Goal: Transaction & Acquisition: Purchase product/service

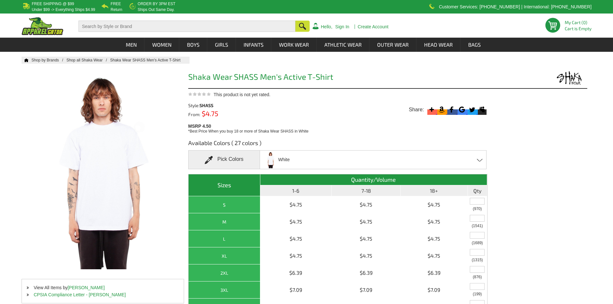
click at [330, 162] on div "White Black Blonde Brown Burgundy Cardinal Charcoal Gry Hth Coral Cream Blue Da…" at bounding box center [373, 159] width 227 height 19
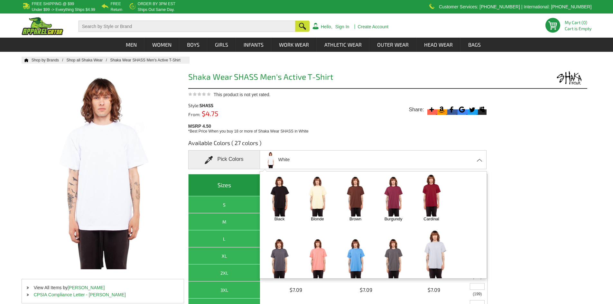
click at [350, 200] on img at bounding box center [355, 195] width 34 height 42
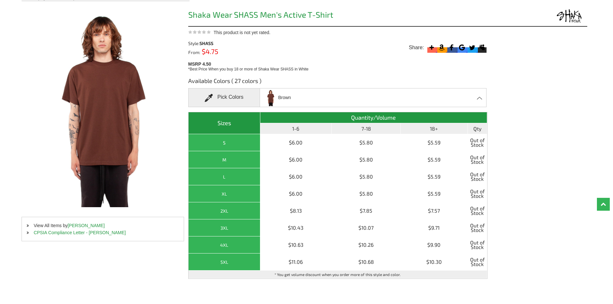
scroll to position [64, 0]
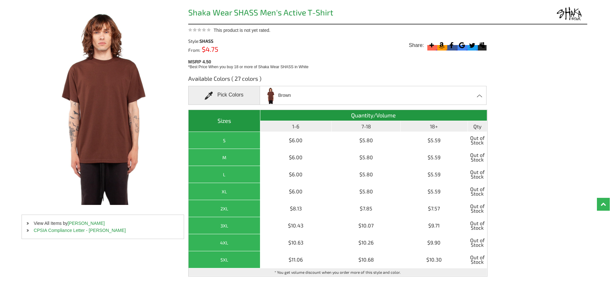
click at [319, 97] on div "Brown Black Blonde Brown Burgundy Cardinal Charcoal Gry Hth Coral Cream Blue Da…" at bounding box center [373, 95] width 227 height 19
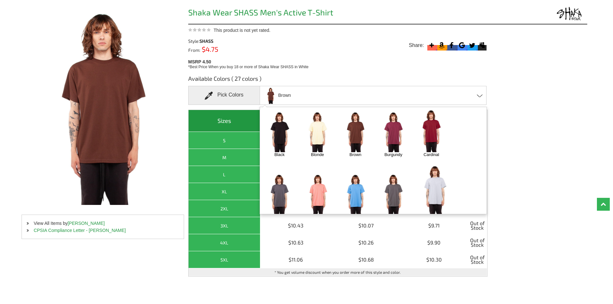
click at [321, 137] on img at bounding box center [318, 131] width 34 height 42
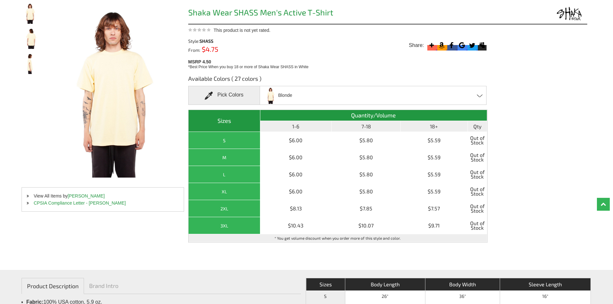
click at [315, 92] on div "Blonde Black Blonde Brown Burgundy Cardinal Charcoal Gry Hth Coral Cream Blue D…" at bounding box center [373, 95] width 227 height 19
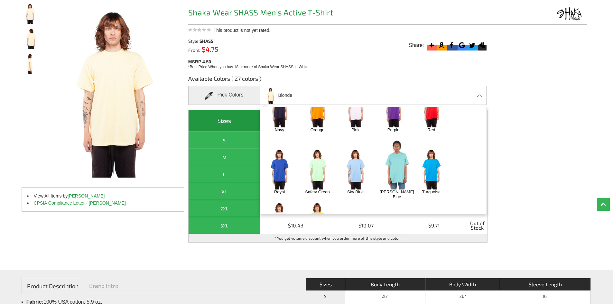
scroll to position [217, 0]
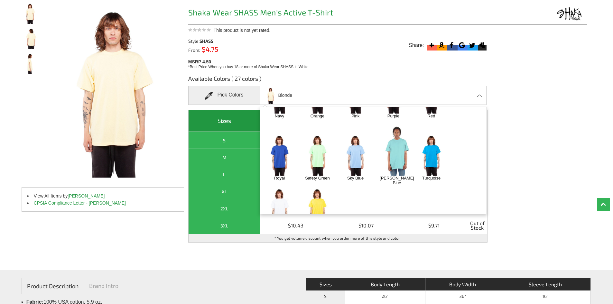
click at [278, 194] on img at bounding box center [280, 208] width 34 height 42
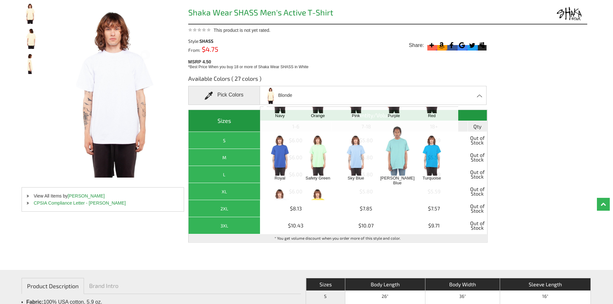
scroll to position [1073, 0]
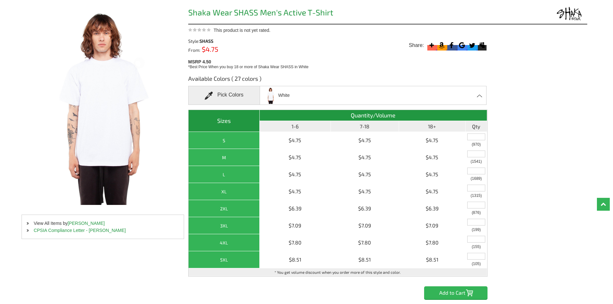
click at [300, 96] on div "White Black Blonde Brown Burgundy Cardinal Charcoal Gry Hth Coral Cream Blue Da…" at bounding box center [373, 95] width 227 height 19
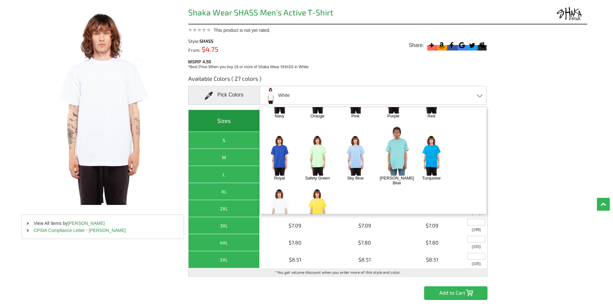
click at [300, 96] on div "White Black Blonde Brown Burgundy Cardinal Charcoal Gry Hth Coral Cream Blue Da…" at bounding box center [373, 95] width 227 height 19
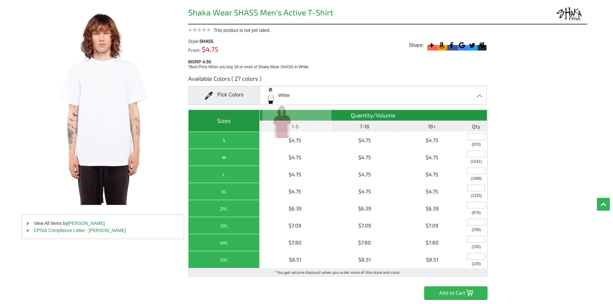
scroll to position [0, 0]
click at [300, 96] on div "White Black Blonde Brown Burgundy Cardinal Charcoal Gry Hth Coral Cream Blue Da…" at bounding box center [373, 95] width 227 height 19
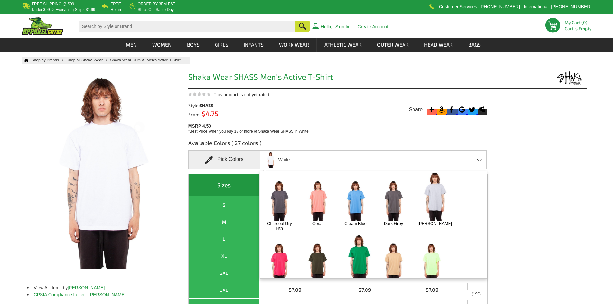
scroll to position [64, 0]
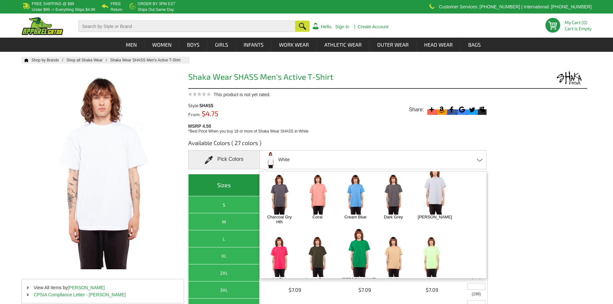
click at [360, 197] on img at bounding box center [355, 193] width 34 height 42
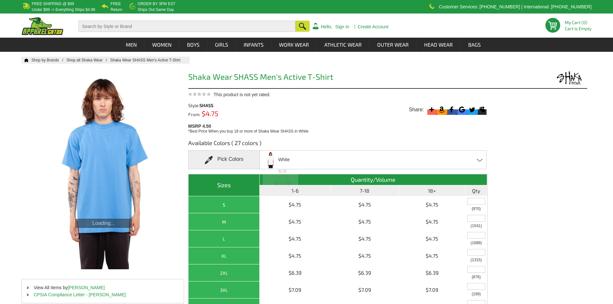
scroll to position [278, 0]
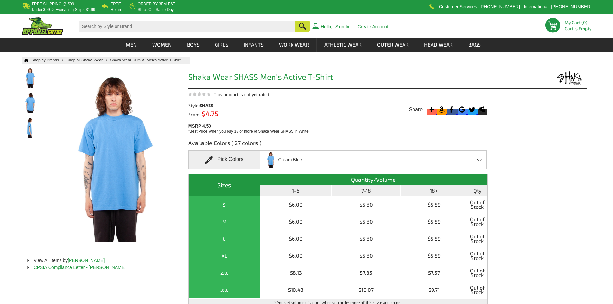
click at [349, 160] on div "Cream Blue Black Blonde Brown Burgundy Cardinal Charcoal Gry Hth Coral Cream Bl…" at bounding box center [373, 159] width 227 height 19
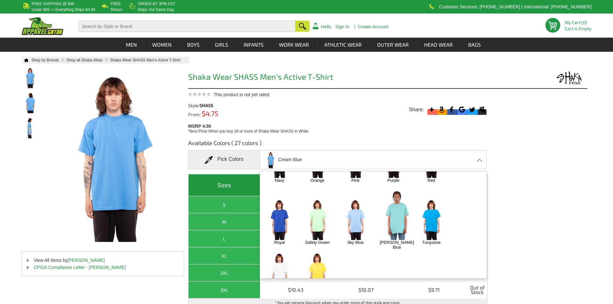
scroll to position [32, 0]
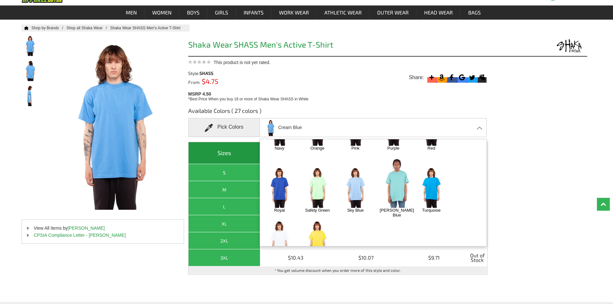
click at [285, 223] on img at bounding box center [280, 240] width 34 height 42
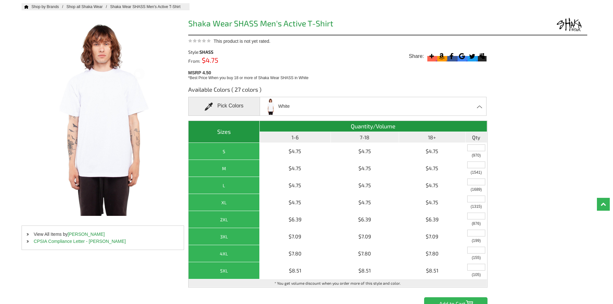
scroll to position [64, 0]
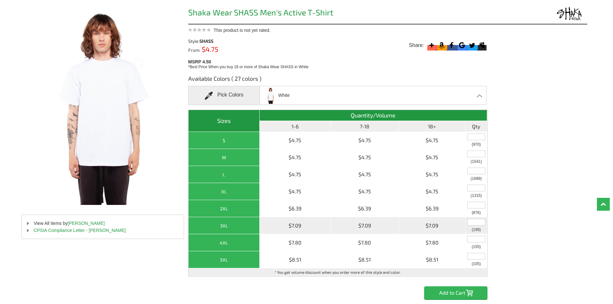
click at [477, 223] on input "text" at bounding box center [476, 222] width 18 height 7
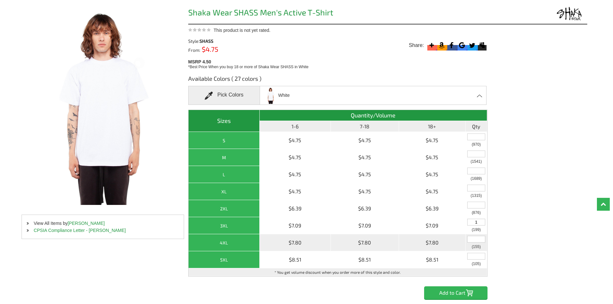
type input "1"
click at [478, 241] on input "text" at bounding box center [476, 239] width 18 height 7
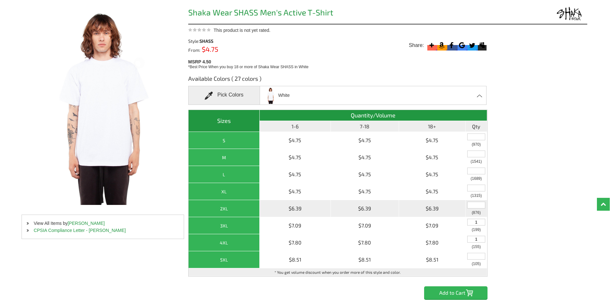
type input "1"
click at [482, 204] on input "text" at bounding box center [476, 205] width 18 height 7
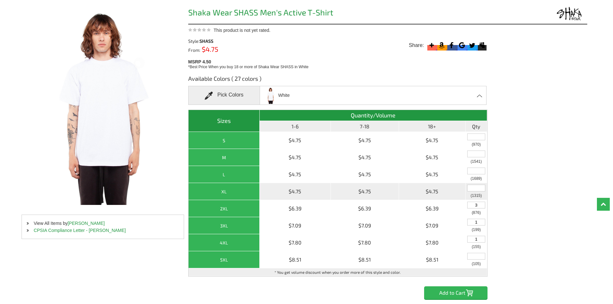
type input "3"
click at [479, 190] on input "text" at bounding box center [476, 188] width 18 height 7
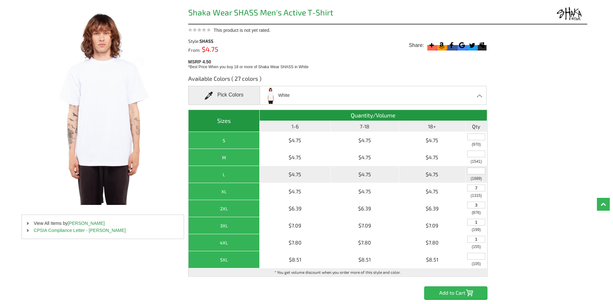
click at [479, 171] on input "text" at bounding box center [476, 171] width 18 height 7
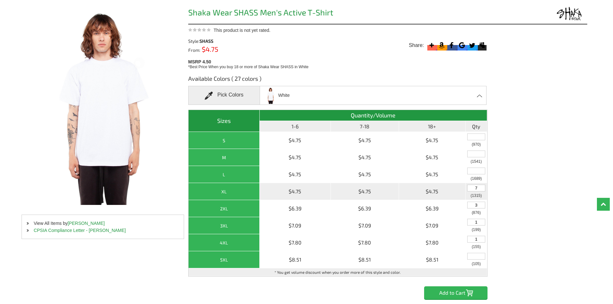
click at [483, 189] on input "7" at bounding box center [476, 188] width 18 height 7
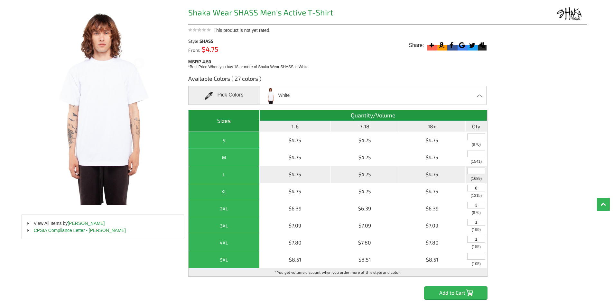
type input "8"
click at [476, 172] on input "text" at bounding box center [476, 171] width 18 height 7
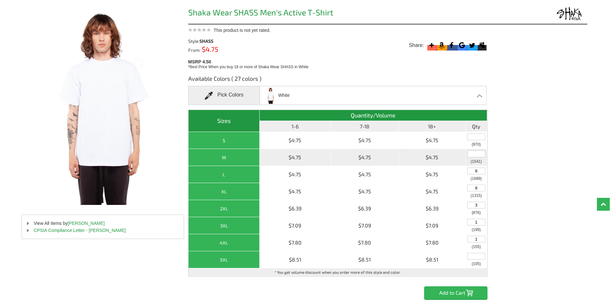
type input "8"
click at [477, 154] on input "text" at bounding box center [476, 154] width 18 height 7
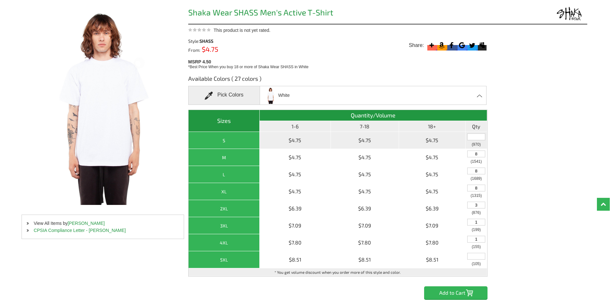
type input "8"
click at [478, 135] on input "text" at bounding box center [476, 137] width 18 height 7
type input "6"
click at [518, 152] on div "Available Colors ( 27 colors ) Pick Colors White Black Blonde Brown Burgundy Ca…" at bounding box center [387, 184] width 399 height 229
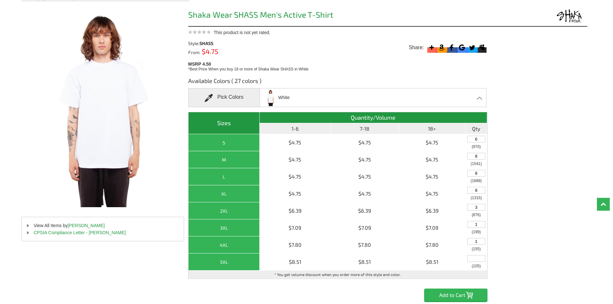
scroll to position [97, 0]
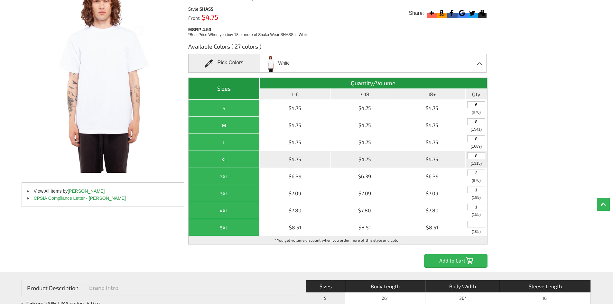
click at [484, 155] on input "8" at bounding box center [476, 156] width 18 height 7
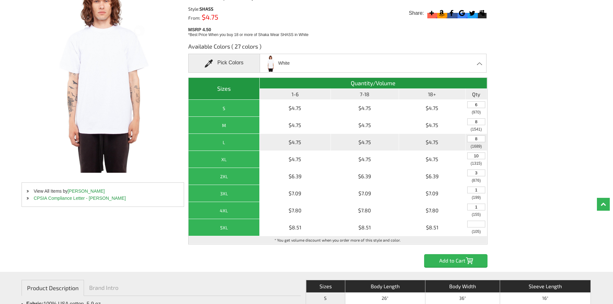
type input "10"
click at [482, 141] on input "8" at bounding box center [476, 138] width 18 height 7
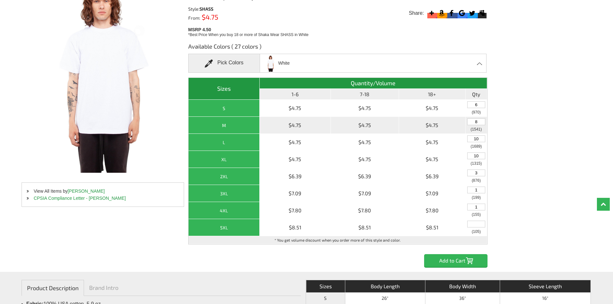
type input "10"
click at [479, 120] on input "8" at bounding box center [476, 121] width 18 height 7
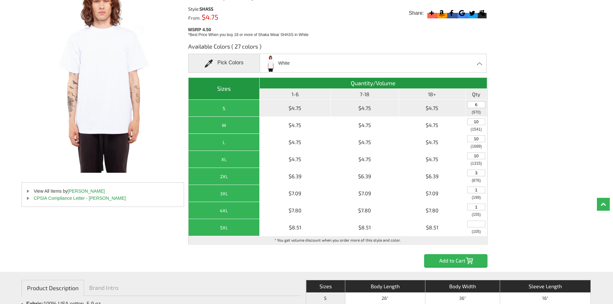
type input "10"
click at [480, 105] on input "6" at bounding box center [476, 104] width 18 height 7
type input "8"
click at [523, 111] on div "Available Colors ( 27 colors ) Pick Colors White Black Blonde Brown Burgundy Ca…" at bounding box center [387, 152] width 399 height 229
click at [467, 262] on input "Add to Cart" at bounding box center [455, 260] width 63 height 13
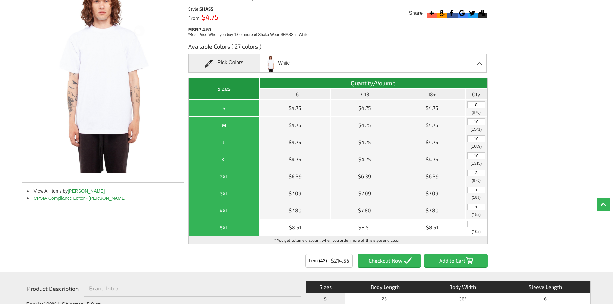
click at [396, 262] on input "Item (43)" at bounding box center [388, 260] width 63 height 13
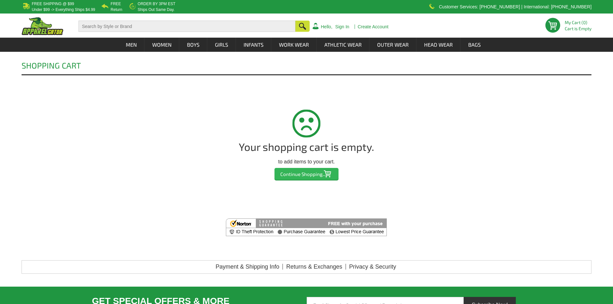
click at [323, 176] on input "Continue Shopping..." at bounding box center [306, 174] width 64 height 12
